Goal: Find specific page/section

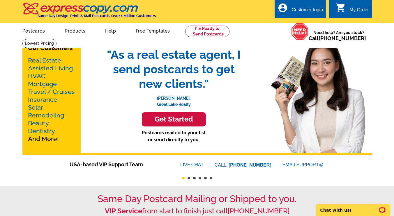
click at [51, 59] on link "Real Estate" at bounding box center [44, 60] width 33 height 7
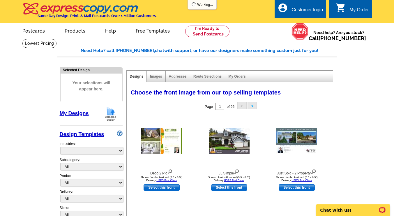
select select "785"
